Goal: Task Accomplishment & Management: Manage account settings

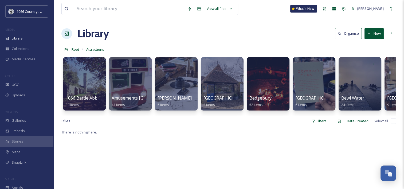
scroll to position [780, 0]
click at [79, 52] on div "Root Attractions" at bounding box center [228, 49] width 335 height 10
click at [77, 50] on span "Root" at bounding box center [76, 49] width 8 height 5
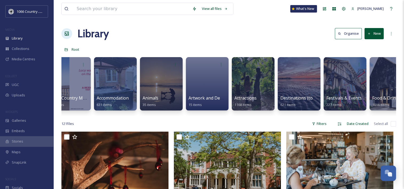
scroll to position [0, 76]
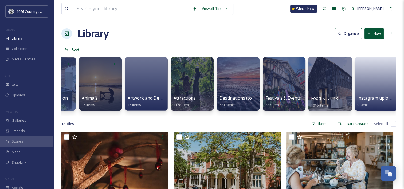
click at [315, 72] on div at bounding box center [330, 84] width 44 height 54
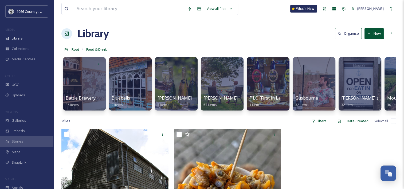
scroll to position [0, 16]
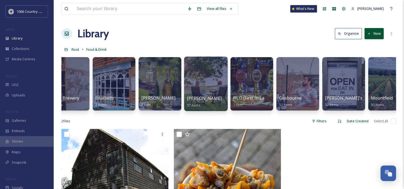
click at [202, 71] on div at bounding box center [206, 84] width 44 height 54
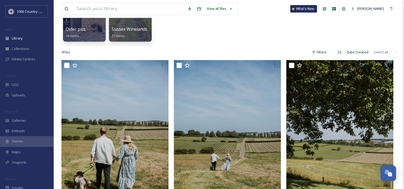
scroll to position [107, 0]
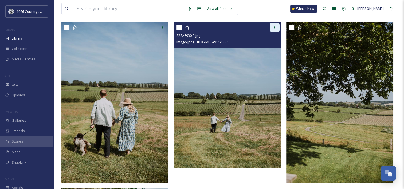
click at [273, 27] on icon at bounding box center [275, 27] width 4 height 4
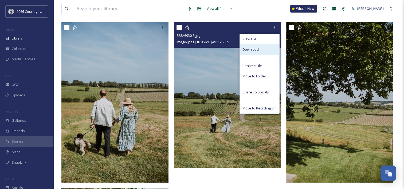
click at [256, 52] on span "Download" at bounding box center [251, 49] width 16 height 5
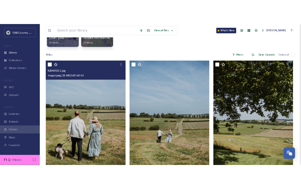
scroll to position [0, 0]
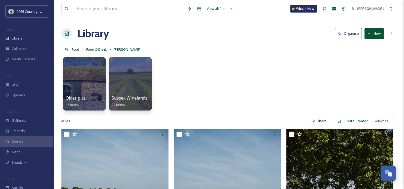
click at [198, 83] on div "Older pics 16 items Sussex Winelands 37 items" at bounding box center [228, 84] width 335 height 61
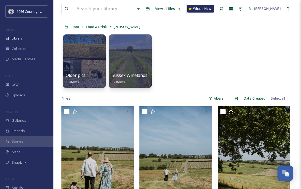
scroll to position [22, 0]
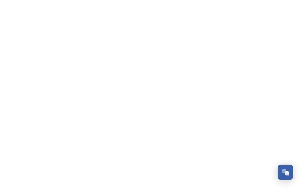
scroll to position [780, 0]
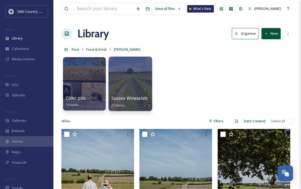
click at [126, 71] on div at bounding box center [130, 84] width 44 height 54
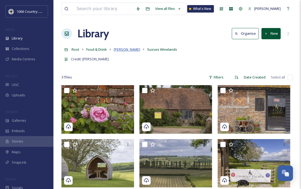
click at [121, 50] on span "[PERSON_NAME]" at bounding box center [127, 49] width 26 height 5
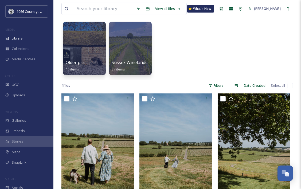
scroll to position [80, 0]
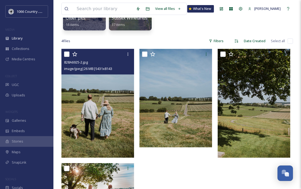
click at [66, 54] on input "checkbox" at bounding box center [66, 54] width 5 height 5
checkbox input "true"
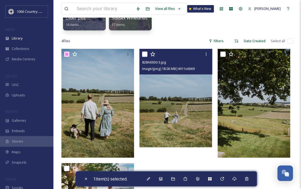
click at [144, 56] on input "checkbox" at bounding box center [144, 54] width 5 height 5
checkbox input "true"
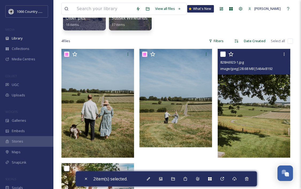
click at [225, 55] on input "checkbox" at bounding box center [222, 54] width 5 height 5
checkbox input "true"
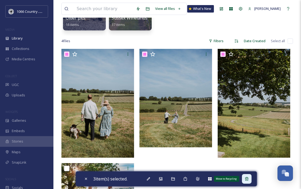
click at [251, 179] on div "Move to Recycling" at bounding box center [247, 179] width 10 height 10
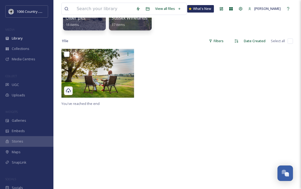
click at [170, 119] on div "You've reached the end" at bounding box center [177, 143] width 232 height 189
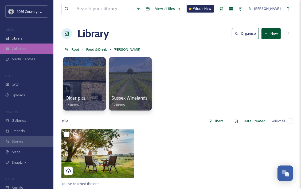
click at [26, 51] on span "Collections" at bounding box center [21, 48] width 18 height 5
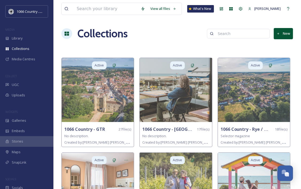
click at [276, 32] on button "New" at bounding box center [283, 33] width 19 height 11
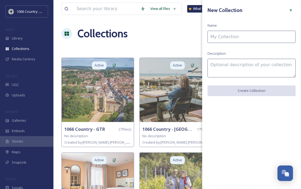
click at [252, 41] on input at bounding box center [252, 37] width 88 height 12
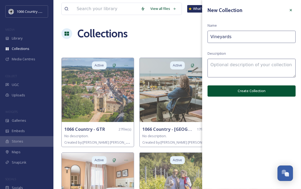
type input "Vineyards"
click at [245, 72] on textarea at bounding box center [252, 68] width 88 height 19
click at [246, 93] on button "Create Collection" at bounding box center [252, 90] width 88 height 11
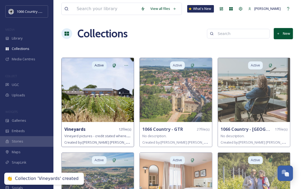
click at [107, 88] on img at bounding box center [98, 90] width 72 height 64
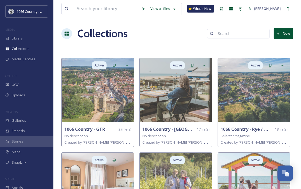
click at [281, 32] on button "New" at bounding box center [283, 33] width 19 height 11
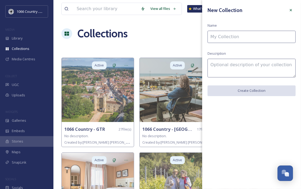
click at [234, 36] on input at bounding box center [252, 37] width 88 height 12
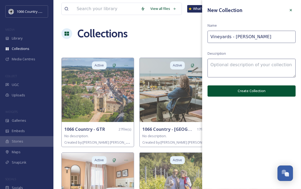
type input "Vineyards - Sarah"
click at [245, 95] on button "Create Collection" at bounding box center [252, 90] width 88 height 11
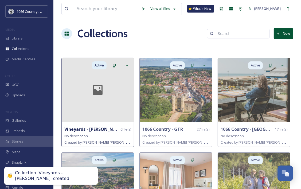
click at [96, 110] on div at bounding box center [98, 90] width 72 height 64
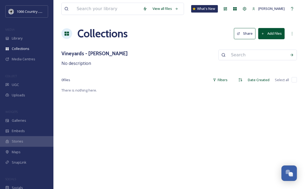
click at [272, 34] on button "Add Files" at bounding box center [271, 33] width 26 height 11
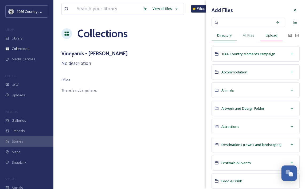
click at [272, 34] on span "Upload" at bounding box center [271, 35] width 11 height 5
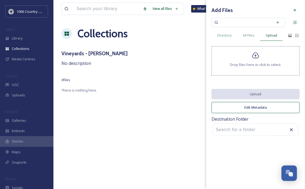
click at [247, 67] on div "Drop files here or click to select." at bounding box center [256, 60] width 88 height 29
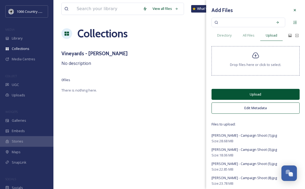
click at [240, 96] on button "Upload" at bounding box center [256, 94] width 88 height 11
